Goal: Task Accomplishment & Management: Use online tool/utility

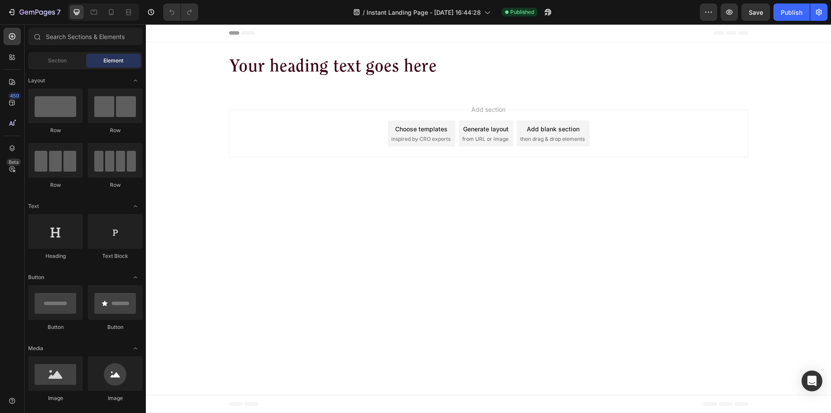
click at [661, 163] on div "Add section Choose templates inspired by CRO experts Generate layout from URL o…" at bounding box center [488, 135] width 685 height 86
click at [817, 14] on icon "button" at bounding box center [819, 12] width 6 height 6
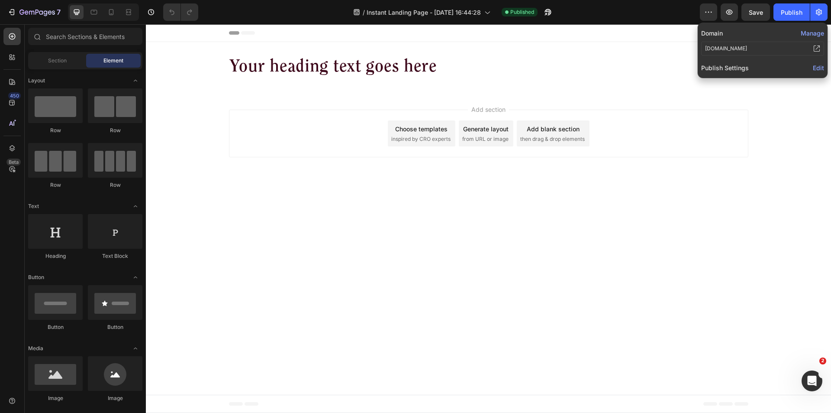
click at [813, 67] on div "Publish Settings Edit" at bounding box center [762, 68] width 123 height 14
click at [818, 68] on span "Edit" at bounding box center [818, 67] width 11 height 7
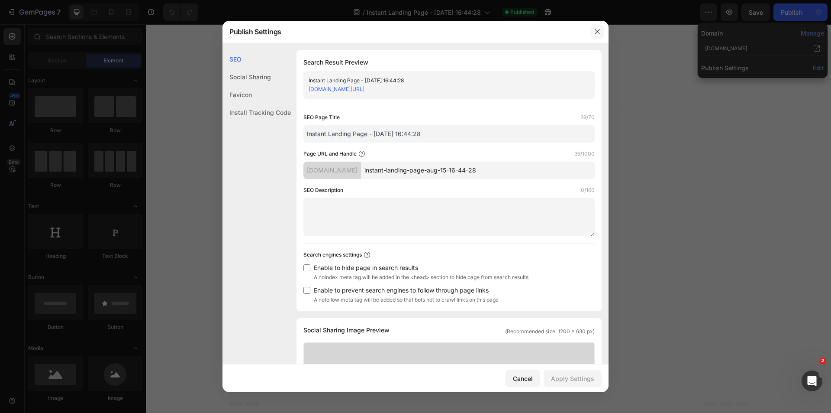
drag, startPoint x: 598, startPoint y: 32, endPoint x: 452, endPoint y: 7, distance: 148.4
click at [598, 32] on icon "button" at bounding box center [597, 31] width 7 height 7
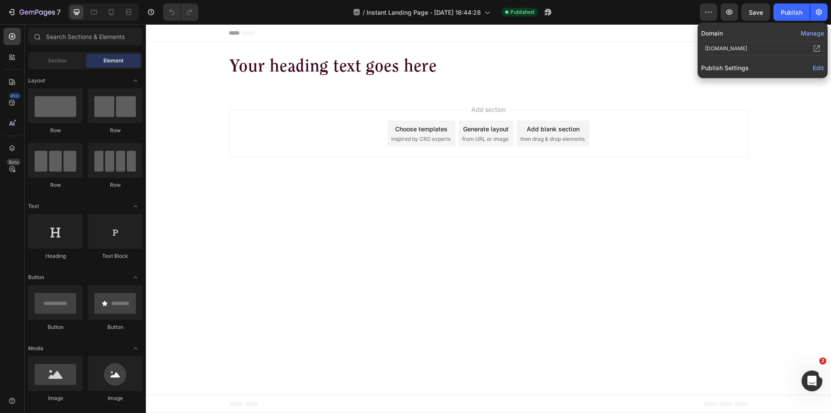
click at [817, 66] on span "Edit" at bounding box center [818, 67] width 11 height 7
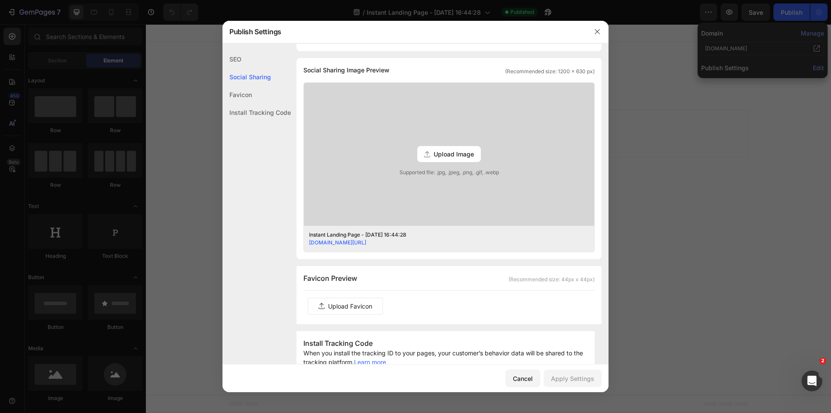
scroll to position [606, 0]
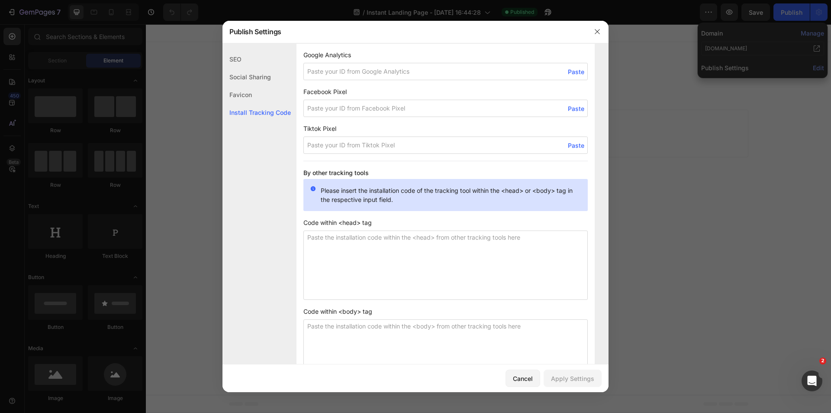
click at [347, 103] on input at bounding box center [445, 108] width 284 height 17
paste input "24142145945397834"
type input "24142145945397834"
click at [572, 378] on div "Apply Settings" at bounding box center [572, 378] width 43 height 9
click at [600, 28] on icon "button" at bounding box center [597, 31] width 7 height 7
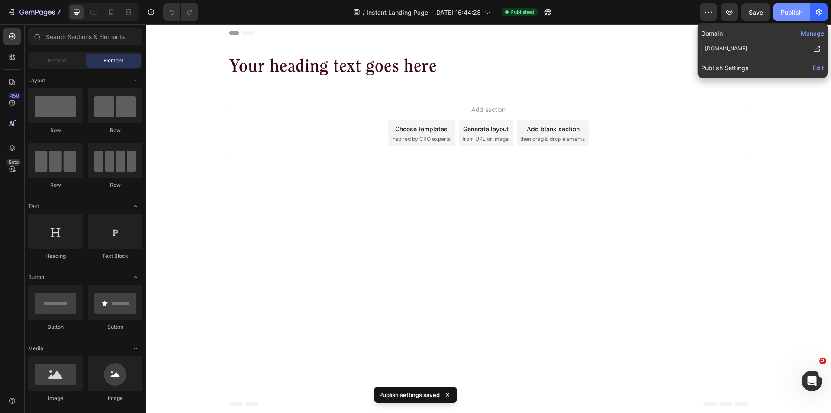
click at [788, 10] on div "Publish" at bounding box center [792, 12] width 22 height 9
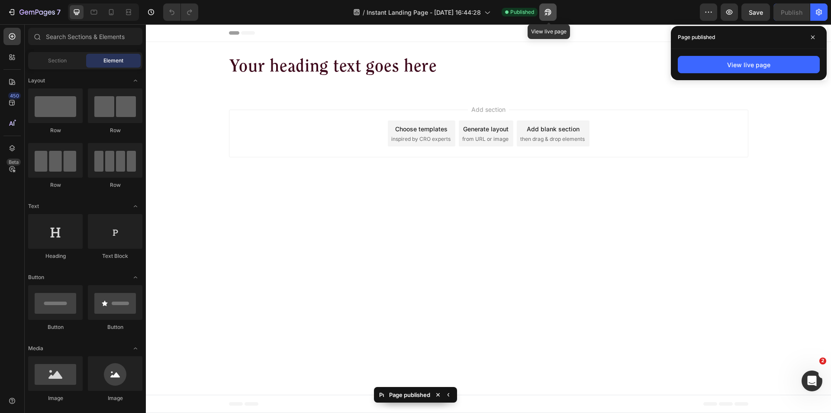
click at [552, 9] on icon "button" at bounding box center [548, 12] width 9 height 9
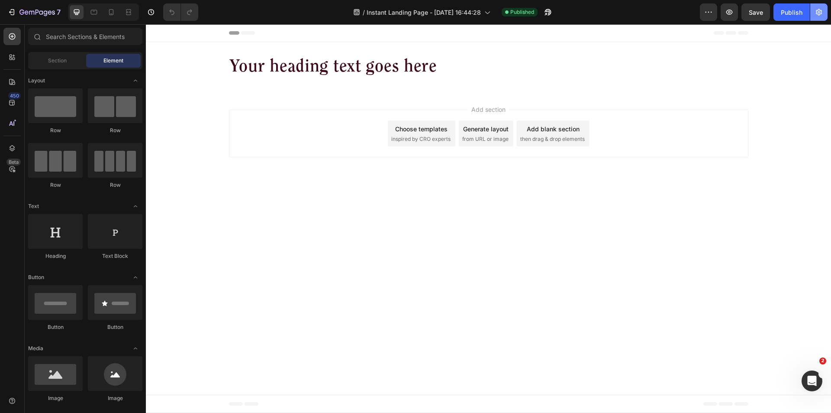
click at [816, 15] on icon "button" at bounding box center [819, 12] width 9 height 9
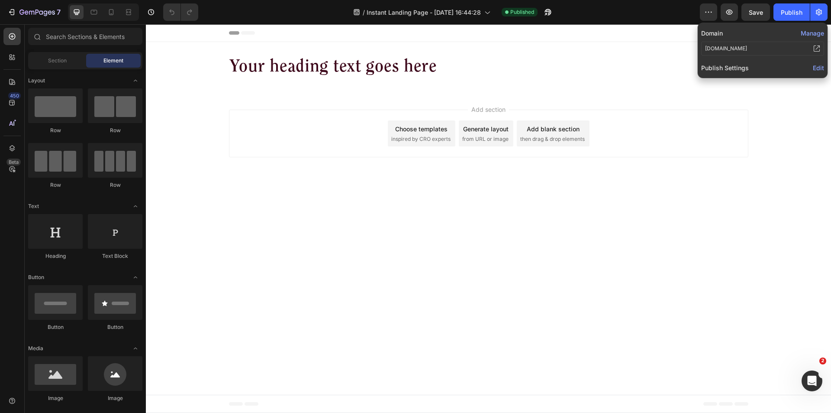
click at [819, 66] on span "Edit" at bounding box center [818, 67] width 11 height 7
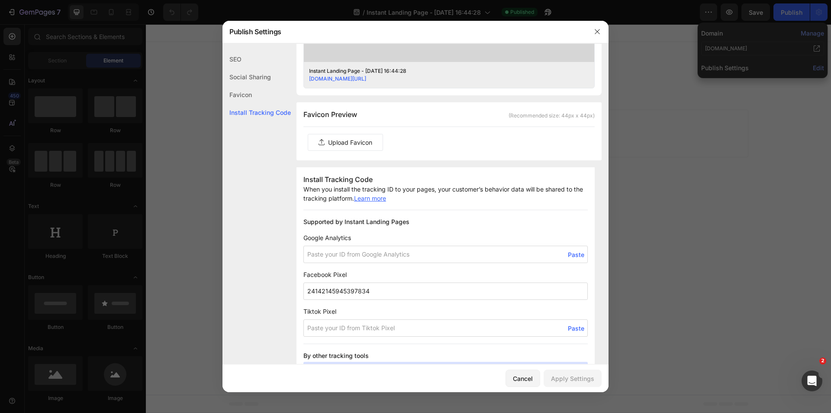
scroll to position [563, 0]
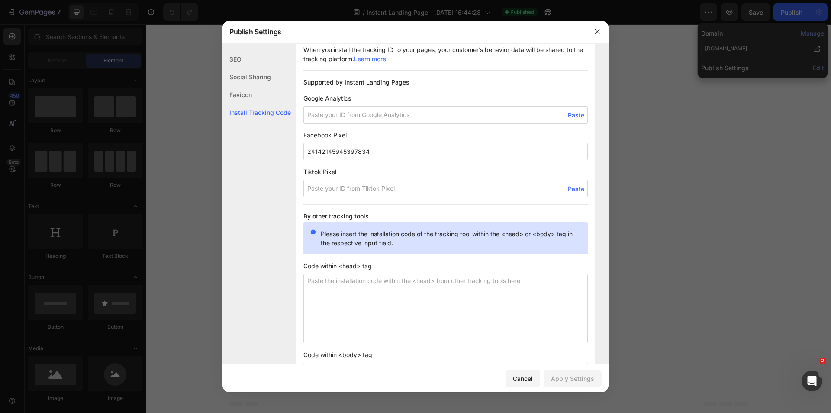
click at [378, 151] on input "24142145945397834" at bounding box center [445, 151] width 284 height 17
click at [386, 154] on input "24142145945397834" at bounding box center [445, 151] width 284 height 17
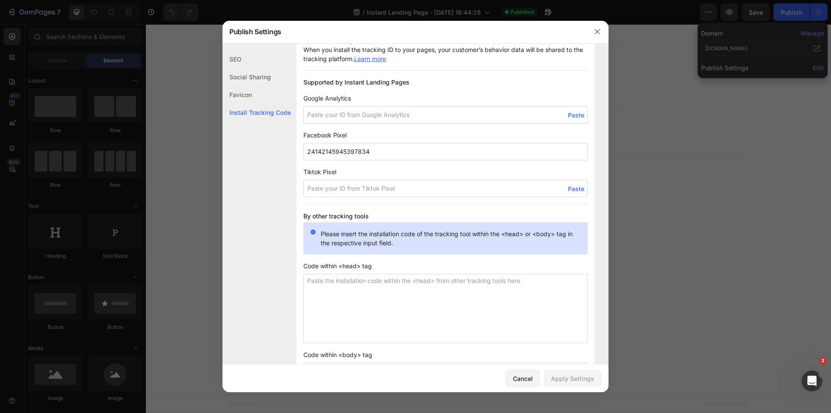
click at [386, 154] on input "24142145945397834" at bounding box center [445, 151] width 284 height 17
click at [349, 298] on textarea at bounding box center [445, 308] width 284 height 69
paste textarea "<!-- Meta Pixel Code --> <script> !function(f,b,e,v,n,t,s) {if(f.fbq)return;n=f…"
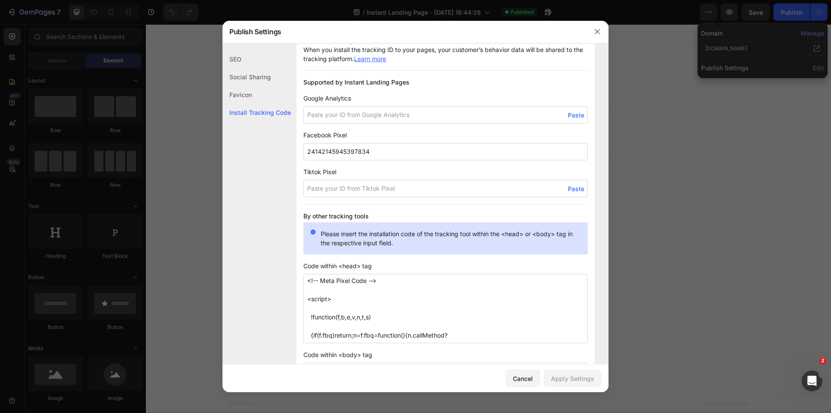
scroll to position [305, 0]
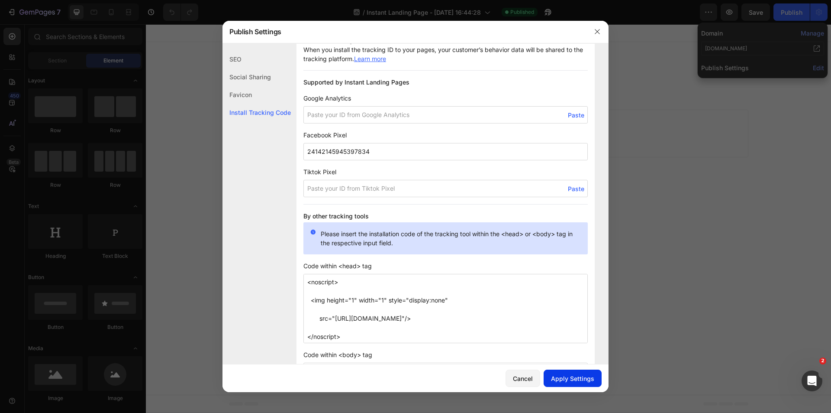
type textarea "<!-- Meta Pixel Code --> <script> !function(f,b,e,v,n,t,s) {if(f.fbq)return;n=f…"
click at [588, 375] on div "Apply Settings" at bounding box center [572, 378] width 43 height 9
drag, startPoint x: 598, startPoint y: 32, endPoint x: 459, endPoint y: 7, distance: 141.1
click at [598, 32] on icon "button" at bounding box center [597, 31] width 7 height 7
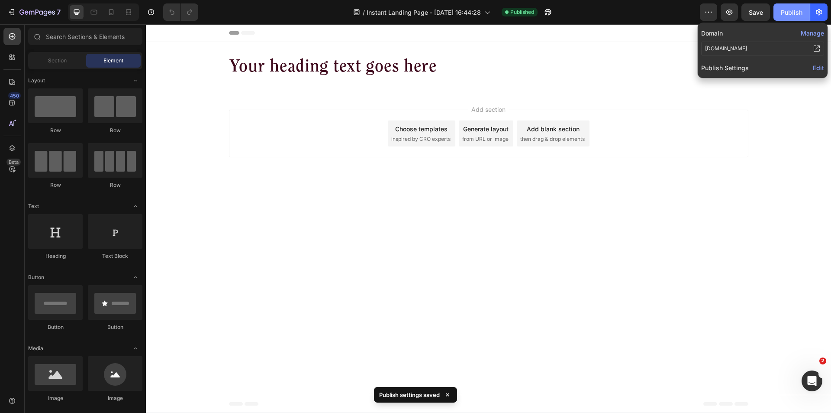
click at [785, 11] on div "Publish" at bounding box center [792, 12] width 22 height 9
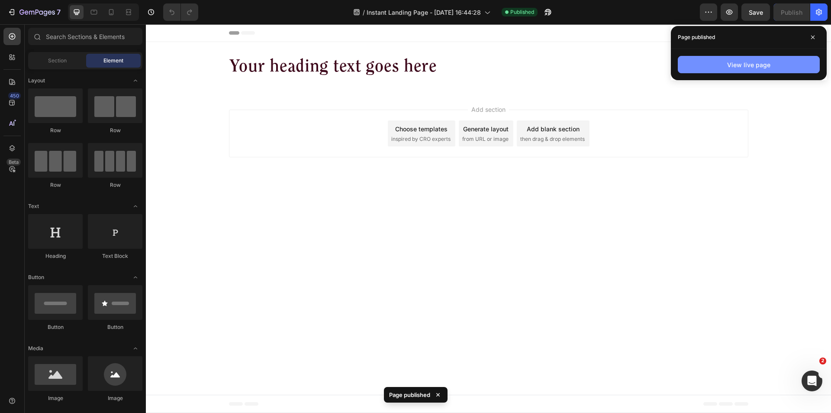
click at [765, 63] on div "View live page" at bounding box center [748, 64] width 43 height 9
click at [742, 63] on div "View live page" at bounding box center [748, 64] width 43 height 9
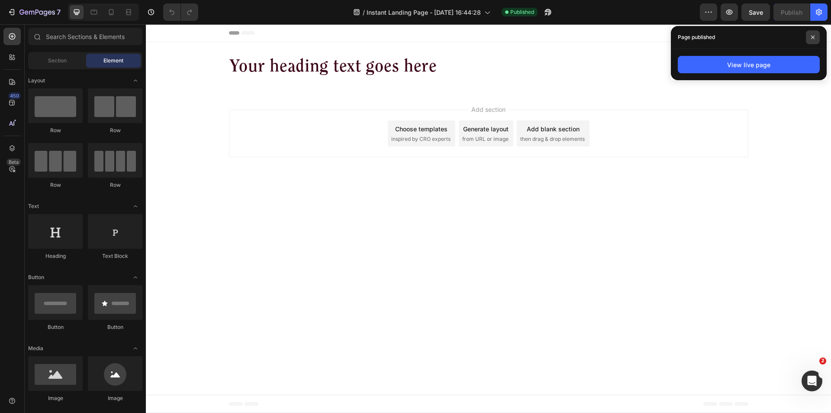
click at [811, 37] on icon at bounding box center [813, 37] width 4 height 4
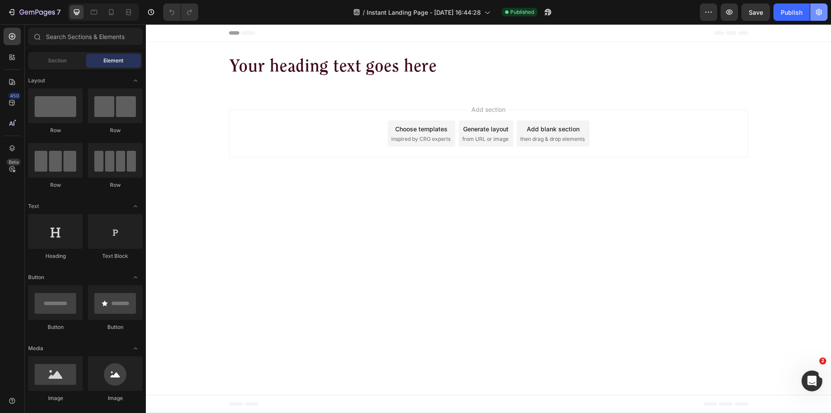
click at [820, 15] on icon "button" at bounding box center [819, 12] width 6 height 6
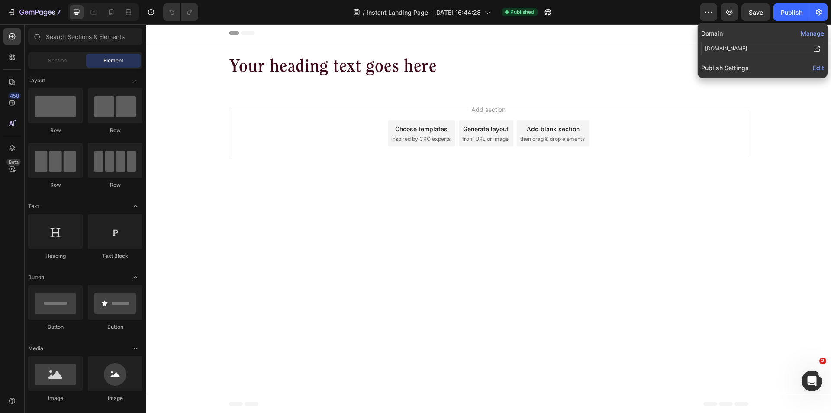
click at [822, 68] on span "Edit" at bounding box center [818, 67] width 11 height 7
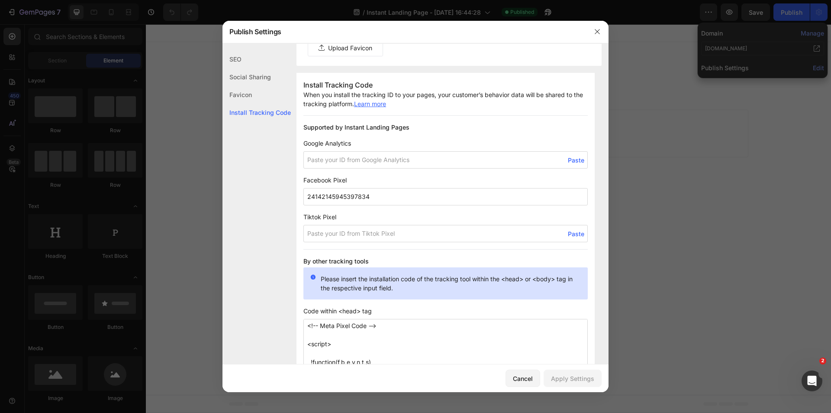
scroll to position [651, 0]
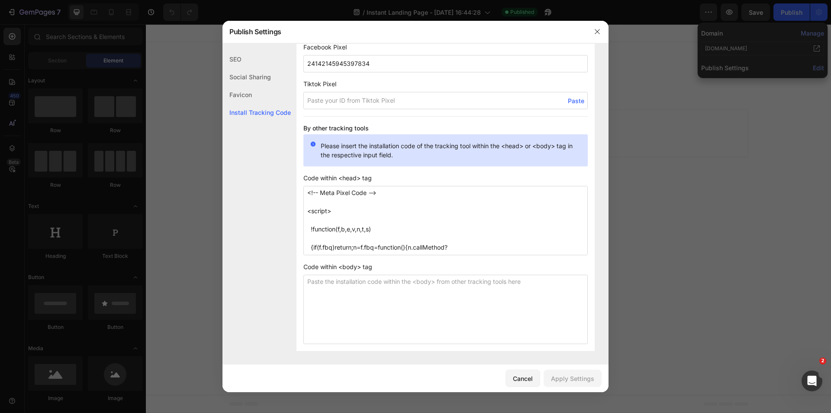
click at [338, 210] on textarea "<!-- Meta Pixel Code --> <script> !function(f,b,e,v,n,t,s) {if(f.fbq)return;n=f…" at bounding box center [445, 220] width 284 height 69
click at [337, 205] on textarea "<!-- Meta Pixel Code --> <script> !function(f,b,e,v,n,t,s) {if(f.fbq)return;n=f…" at bounding box center [445, 220] width 284 height 69
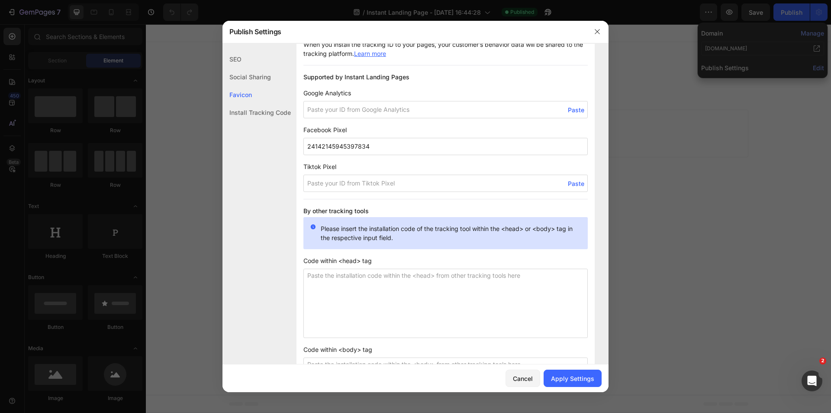
scroll to position [434, 0]
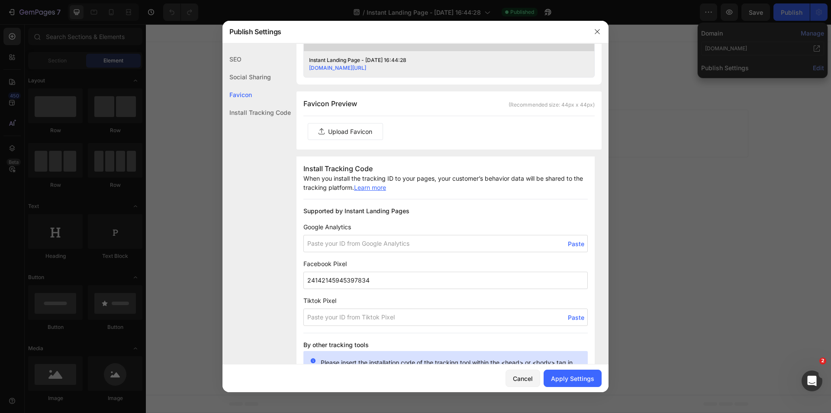
click at [384, 285] on input "24142145945397834" at bounding box center [445, 279] width 284 height 17
click at [578, 372] on button "Apply Settings" at bounding box center [573, 377] width 58 height 17
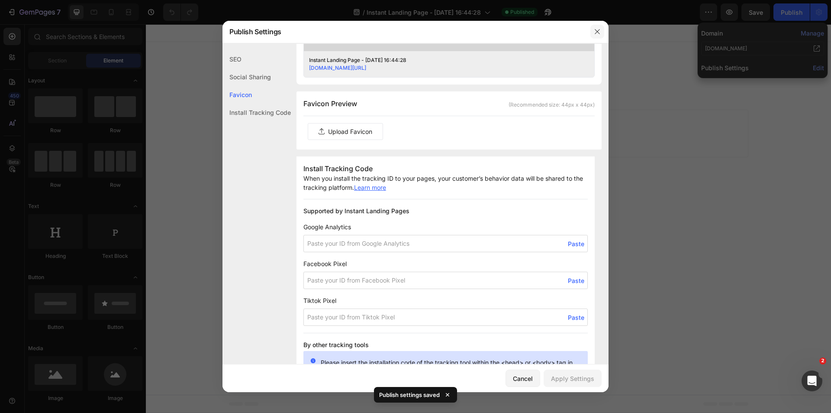
click at [594, 27] on button "button" at bounding box center [597, 32] width 14 height 14
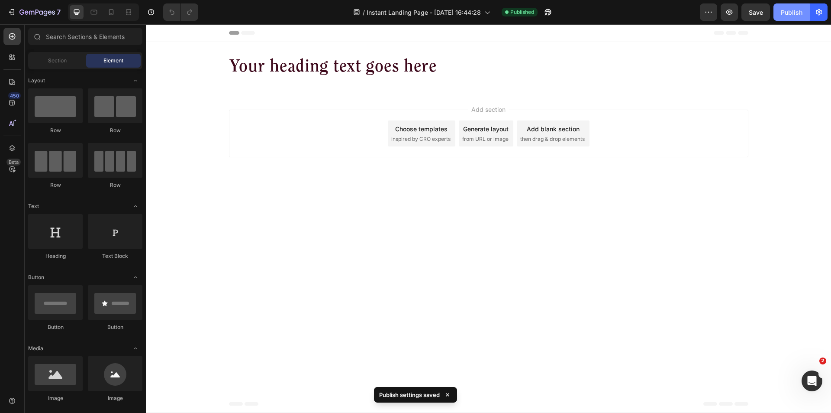
click at [793, 16] on div "Publish" at bounding box center [792, 12] width 22 height 9
